Goal: Task Accomplishment & Management: Manage account settings

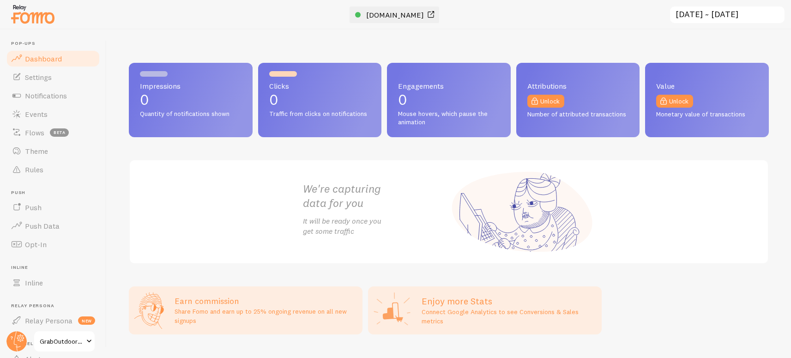
click at [373, 12] on span "[DOMAIN_NAME]" at bounding box center [395, 14] width 58 height 9
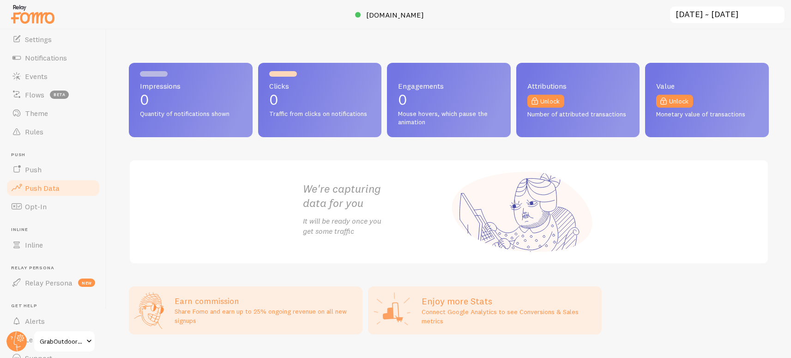
scroll to position [46, 0]
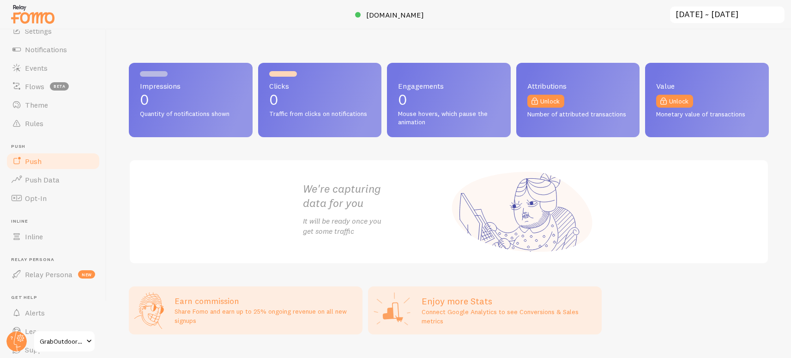
click at [64, 165] on link "Push" at bounding box center [53, 161] width 95 height 18
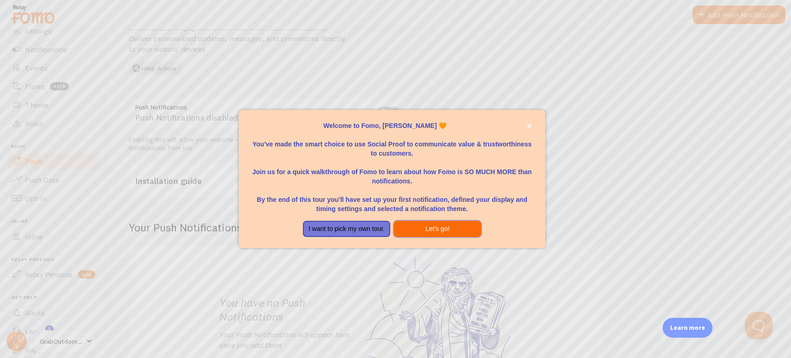
click at [449, 230] on button "Let's go!" at bounding box center [437, 229] width 87 height 17
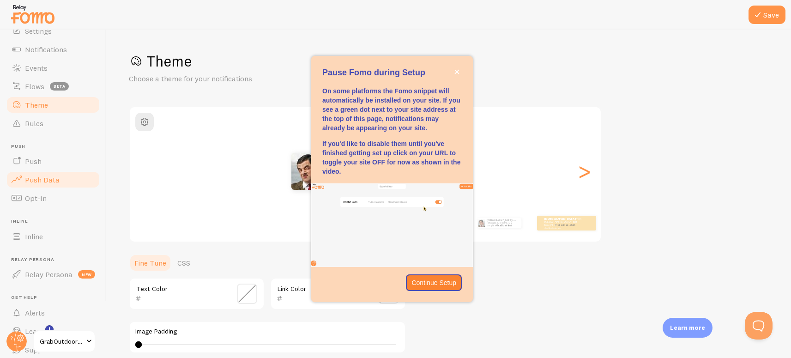
click at [77, 184] on link "Push Data" at bounding box center [53, 179] width 95 height 18
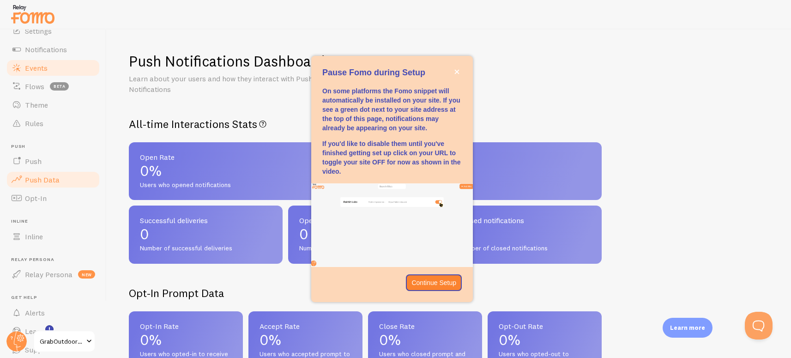
click at [44, 64] on span "Events" at bounding box center [36, 67] width 23 height 9
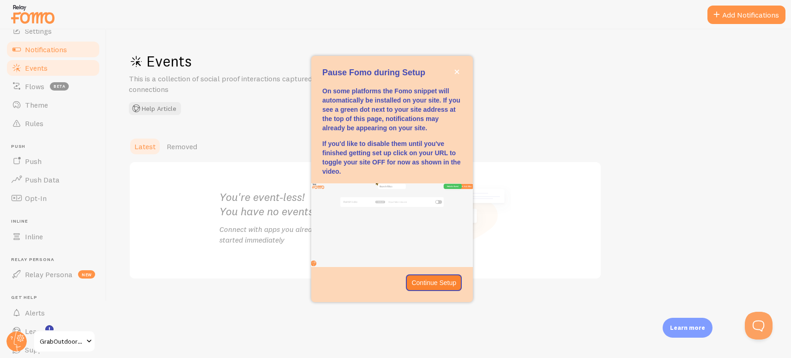
click at [44, 50] on span "Notifications" at bounding box center [46, 49] width 42 height 9
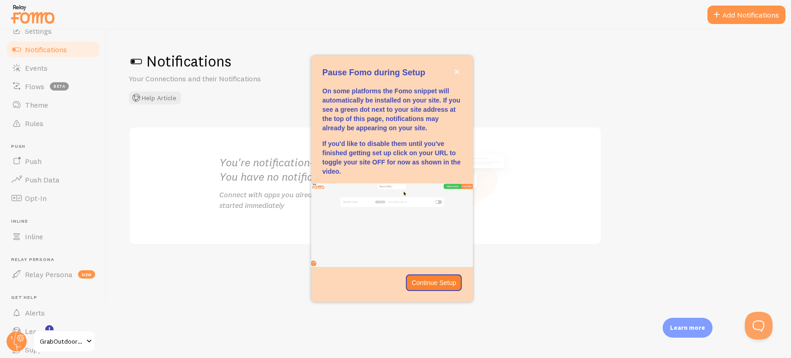
click at [462, 68] on div "Pause Fomo during Setup" at bounding box center [392, 73] width 162 height 12
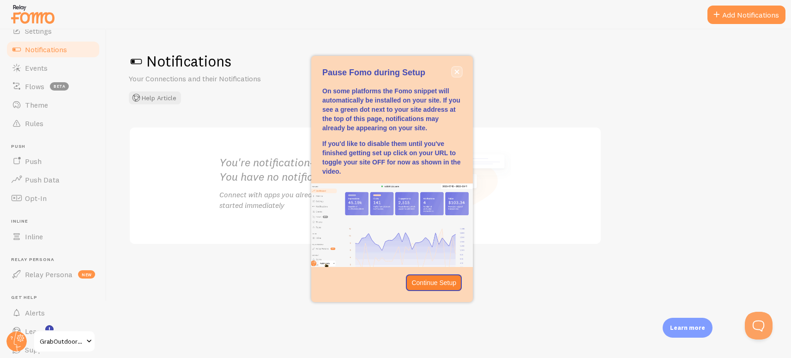
click at [460, 74] on button "close," at bounding box center [457, 72] width 10 height 10
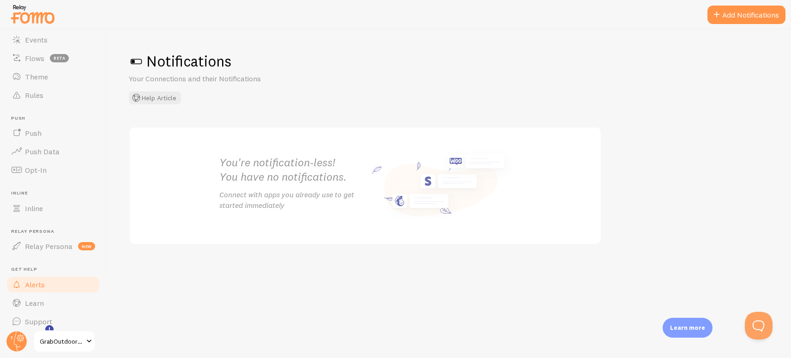
scroll to position [80, 0]
click at [71, 343] on span "GrabOutdoorGears" at bounding box center [62, 341] width 44 height 11
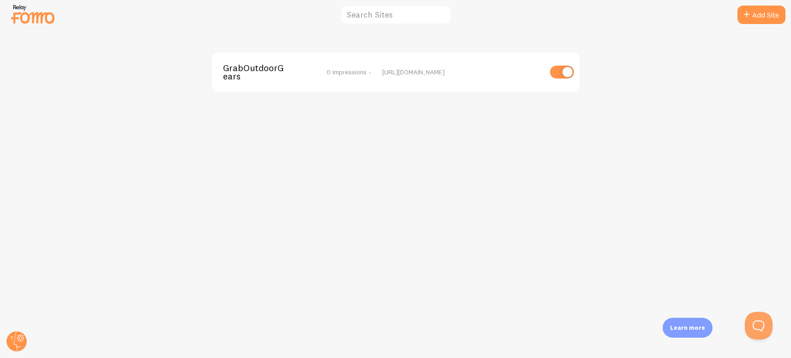
click at [44, 18] on img at bounding box center [33, 14] width 46 height 24
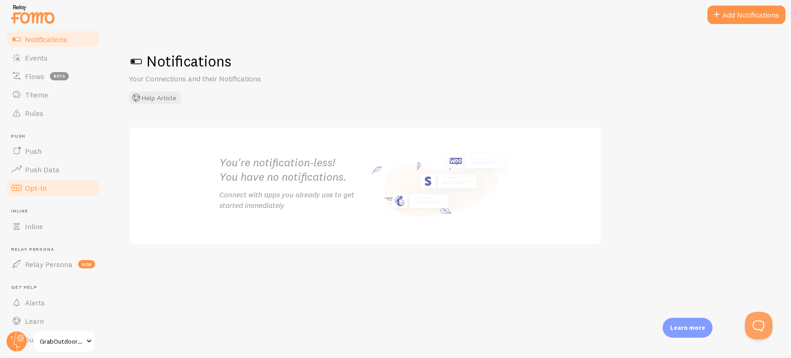
scroll to position [80, 0]
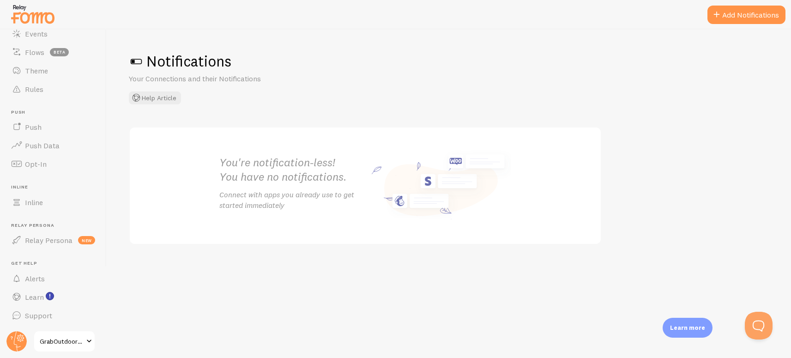
click at [86, 340] on span at bounding box center [89, 341] width 11 height 11
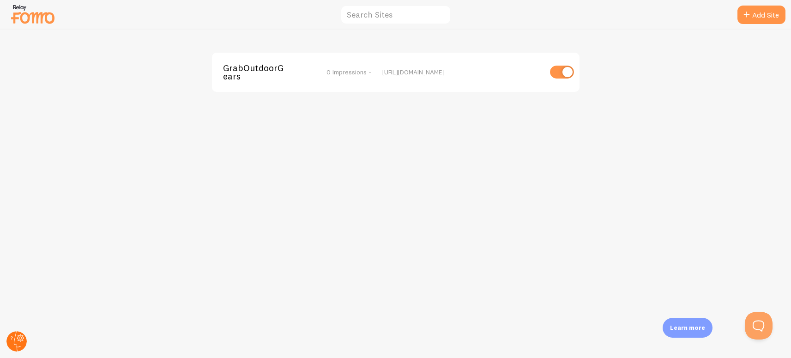
click at [20, 343] on circle at bounding box center [16, 341] width 20 height 20
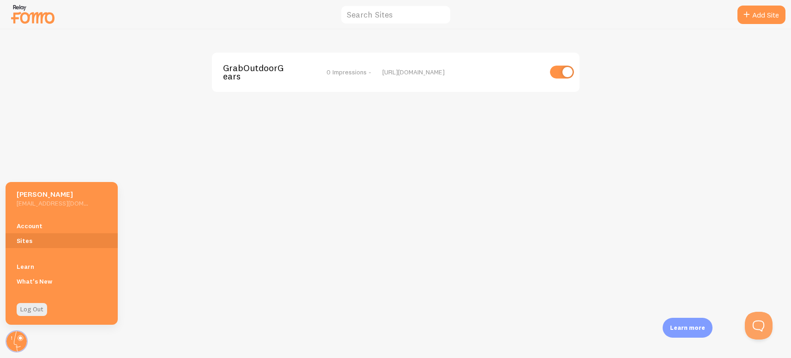
drag, startPoint x: 38, startPoint y: 310, endPoint x: 34, endPoint y: 299, distance: 12.0
click at [38, 310] on link "Log Out" at bounding box center [32, 309] width 30 height 13
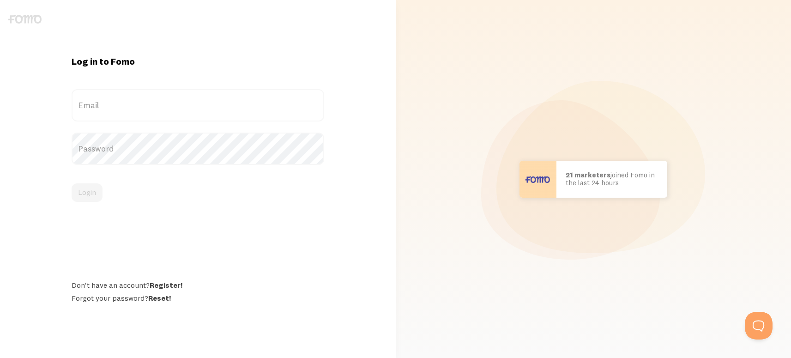
click at [153, 105] on label "Email" at bounding box center [198, 105] width 253 height 32
click at [153, 105] on input "Email" at bounding box center [198, 105] width 253 height 32
paste input "aamirdancer10@gmail.com:ShahidAfridi10"
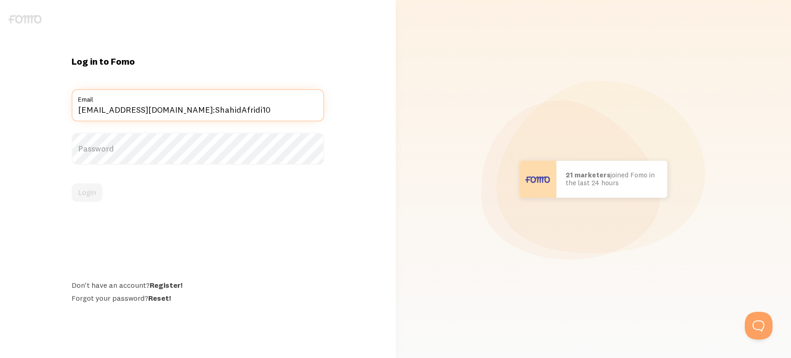
drag, startPoint x: 182, startPoint y: 109, endPoint x: 304, endPoint y: 109, distance: 122.0
click at [302, 109] on input "aamirdancer10@gmail.com:ShahidAfridi10" at bounding box center [198, 105] width 253 height 32
type input "aamirdancer10@gmail.com"
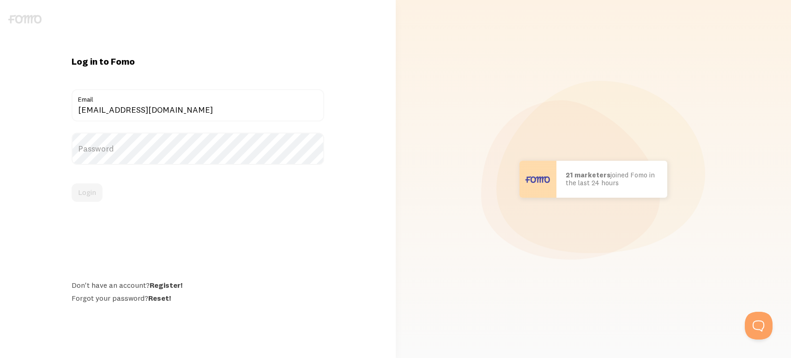
click at [184, 144] on label "Password" at bounding box center [198, 149] width 253 height 32
click at [175, 152] on label "Password" at bounding box center [198, 149] width 253 height 32
click at [85, 199] on button "Login" at bounding box center [87, 192] width 31 height 18
